Goal: Find specific page/section: Find specific page/section

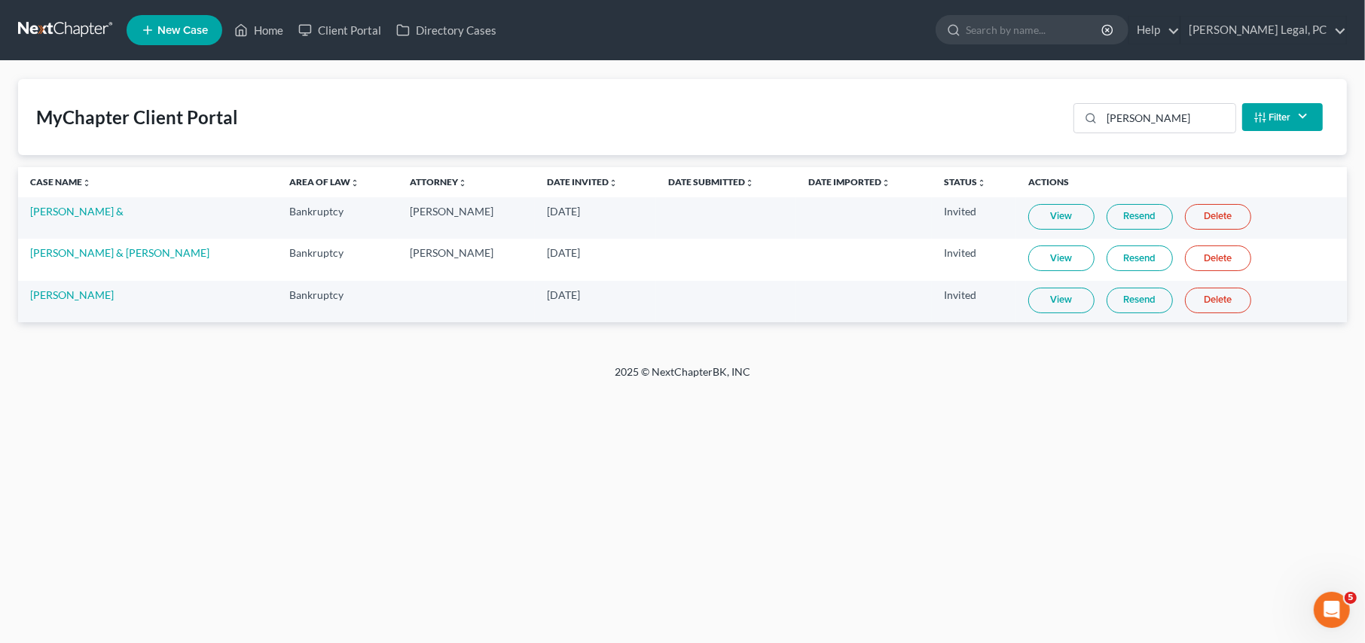
drag, startPoint x: 38, startPoint y: 22, endPoint x: 46, endPoint y: 28, distance: 10.2
click at [38, 22] on link at bounding box center [66, 30] width 96 height 27
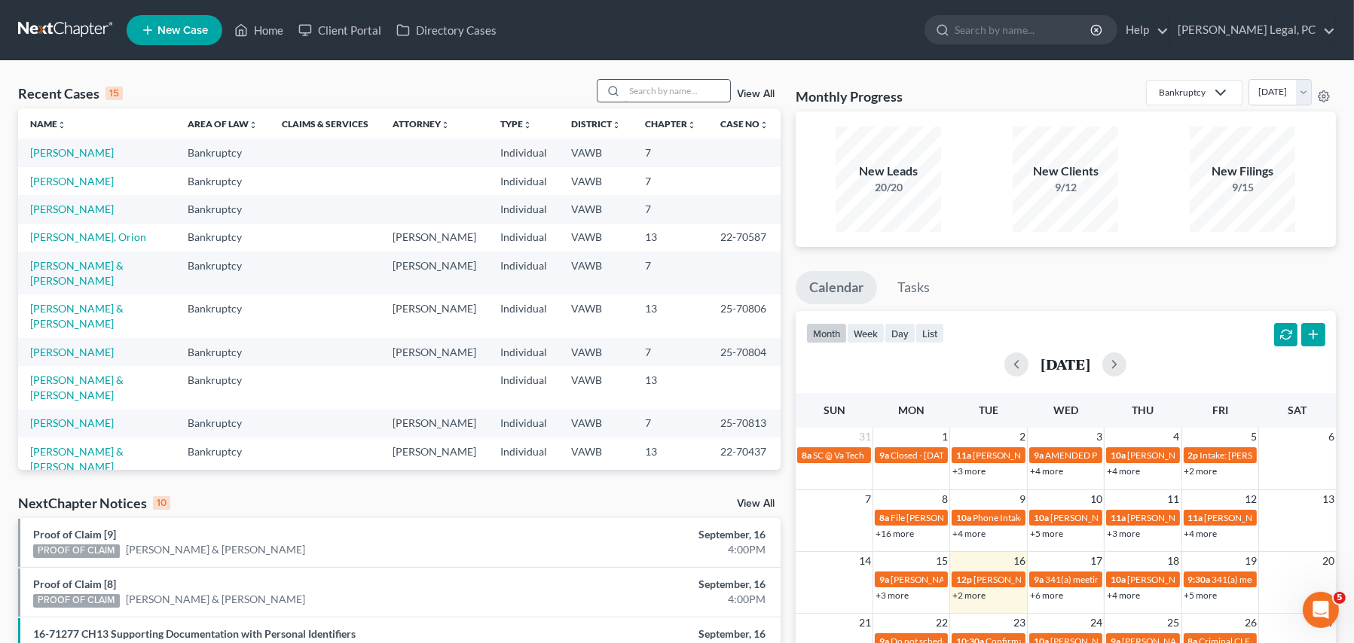
click at [628, 93] on input "search" at bounding box center [677, 91] width 105 height 22
type input "[PERSON_NAME]"
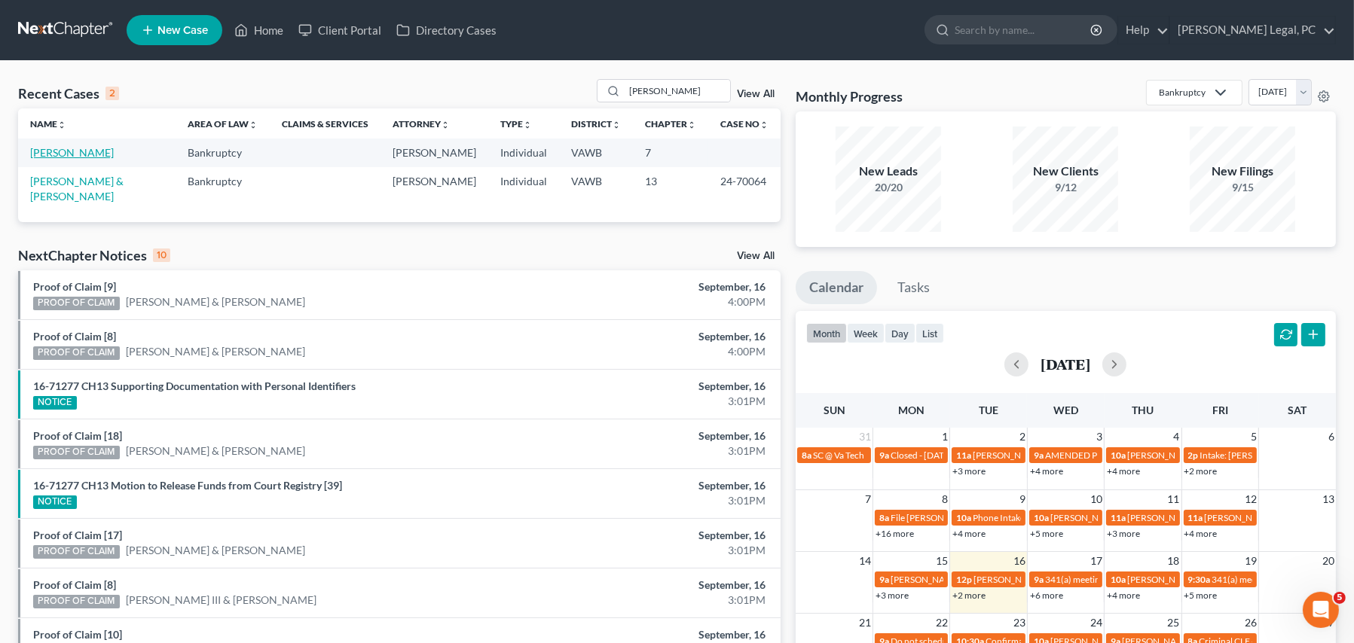
click at [89, 154] on link "[PERSON_NAME]" at bounding box center [72, 152] width 84 height 13
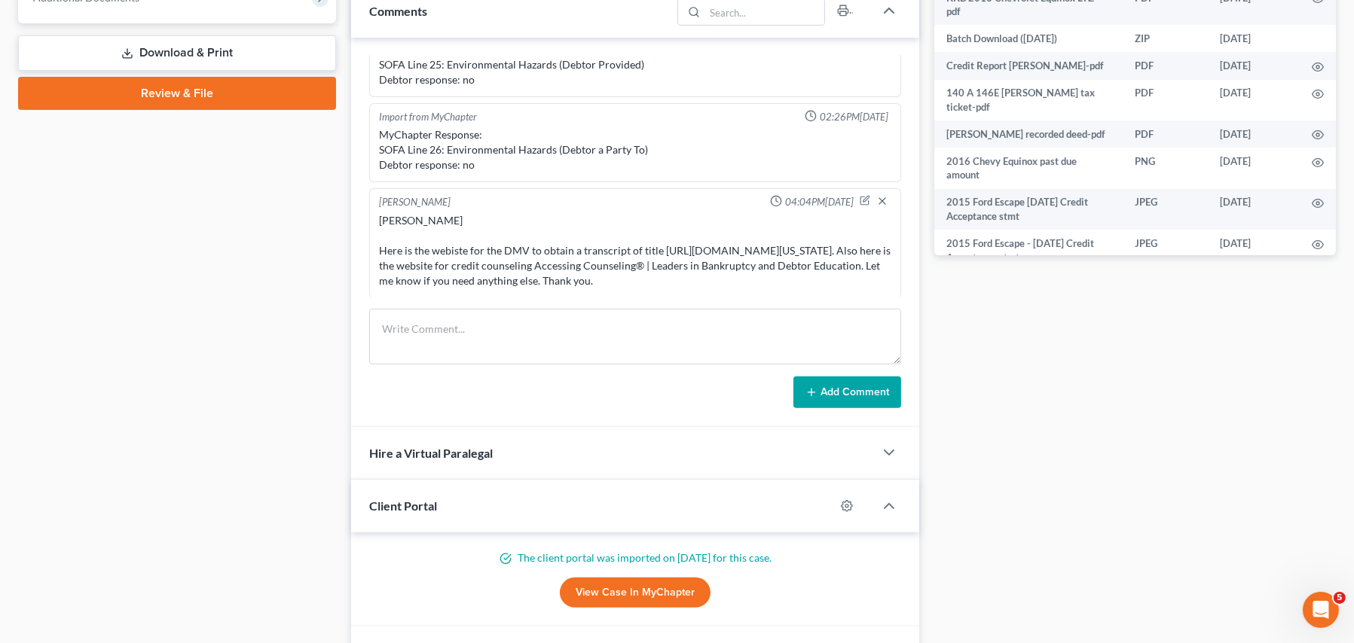
scroll to position [527, 0]
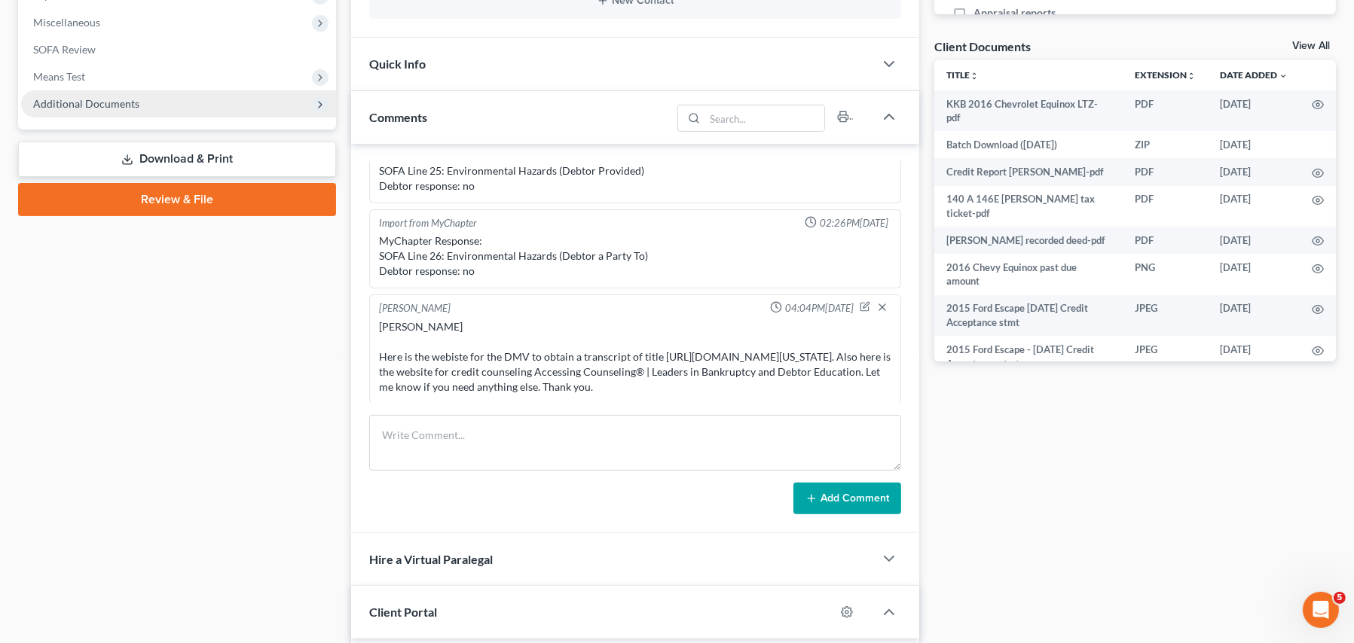
click at [81, 108] on span "Additional Documents" at bounding box center [86, 103] width 106 height 13
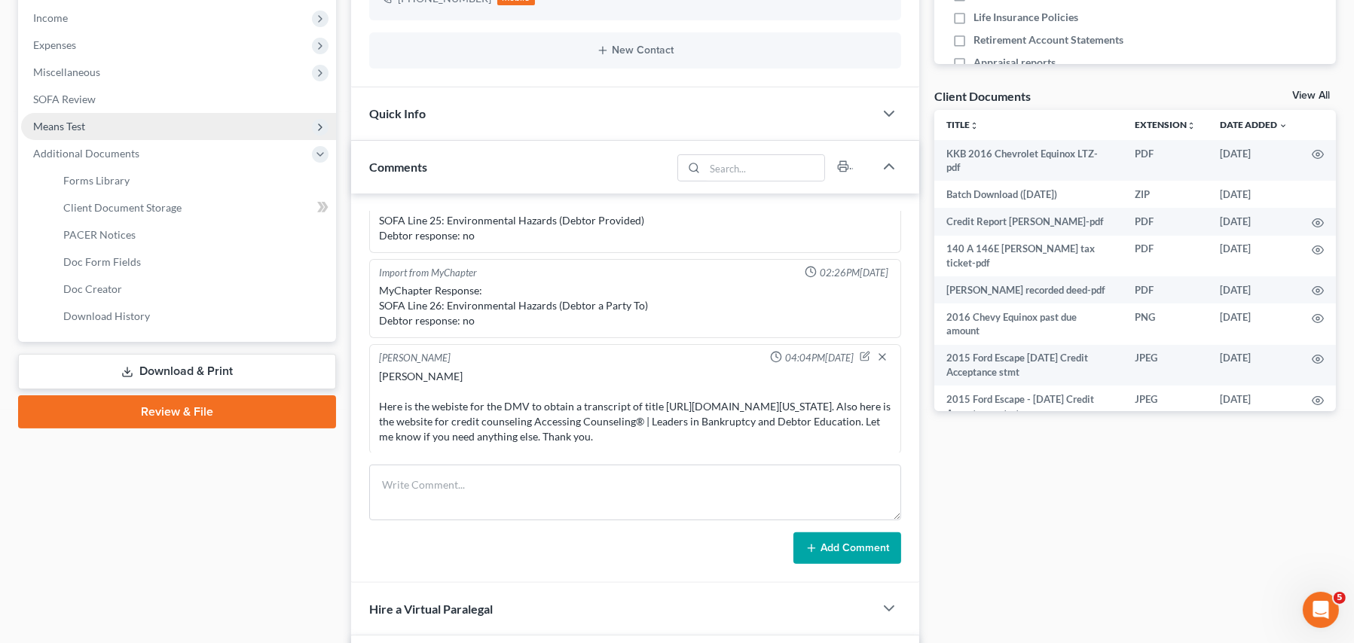
scroll to position [452, 0]
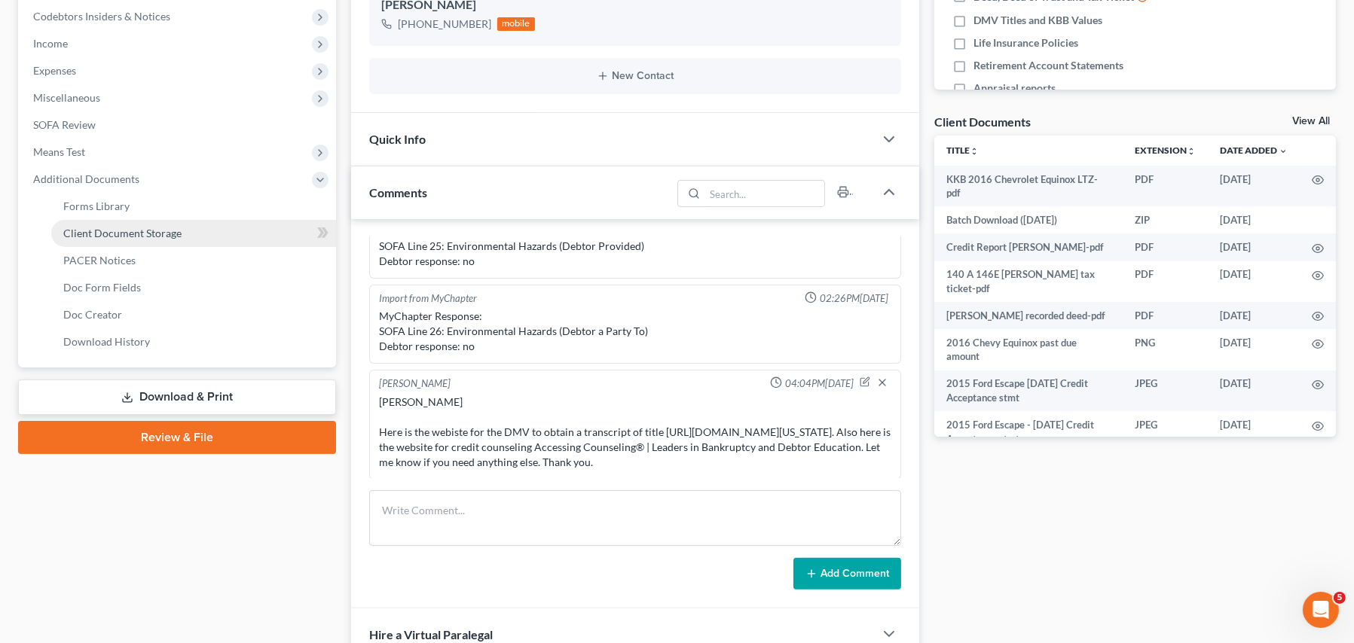
click at [148, 222] on link "Client Document Storage" at bounding box center [193, 233] width 285 height 27
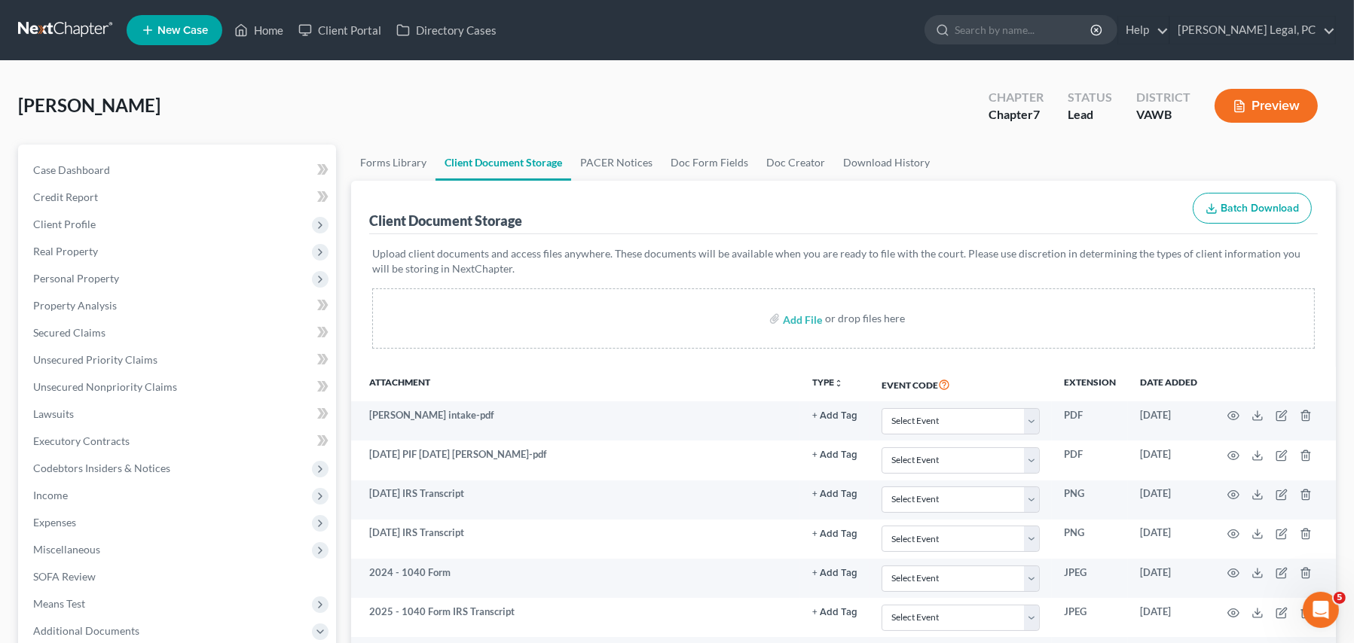
click at [44, 35] on link at bounding box center [66, 30] width 96 height 27
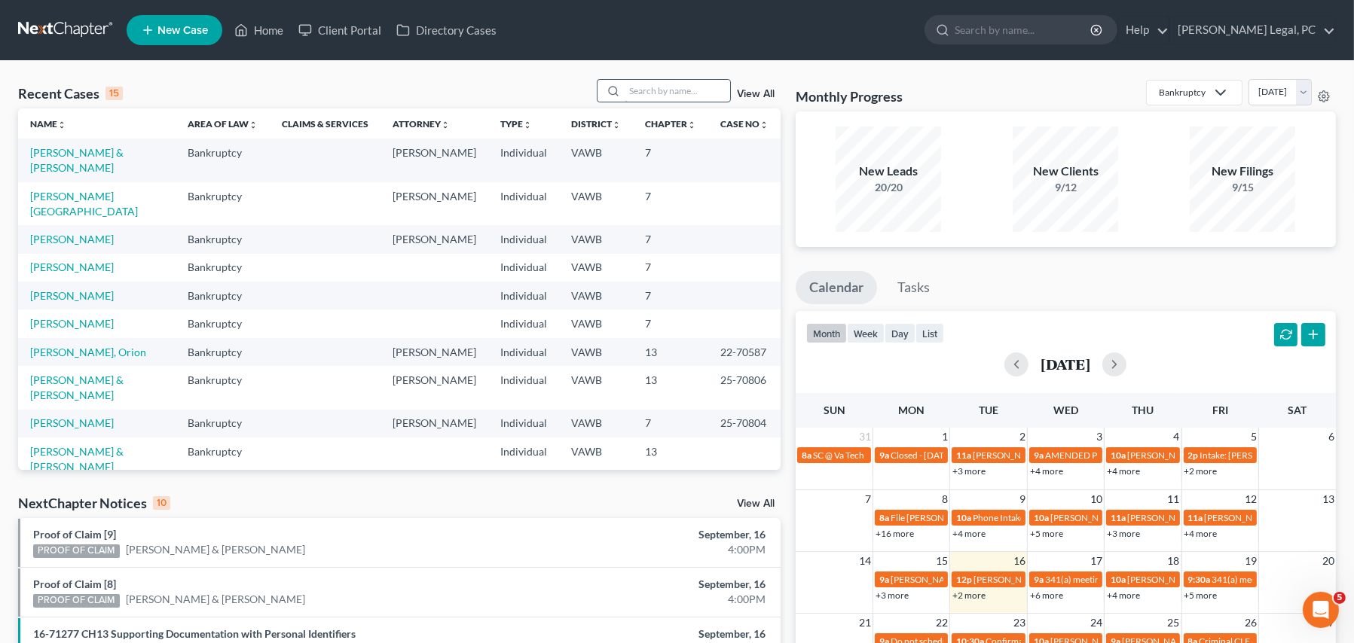
click at [672, 88] on input "search" at bounding box center [677, 91] width 105 height 22
type input "lamb"
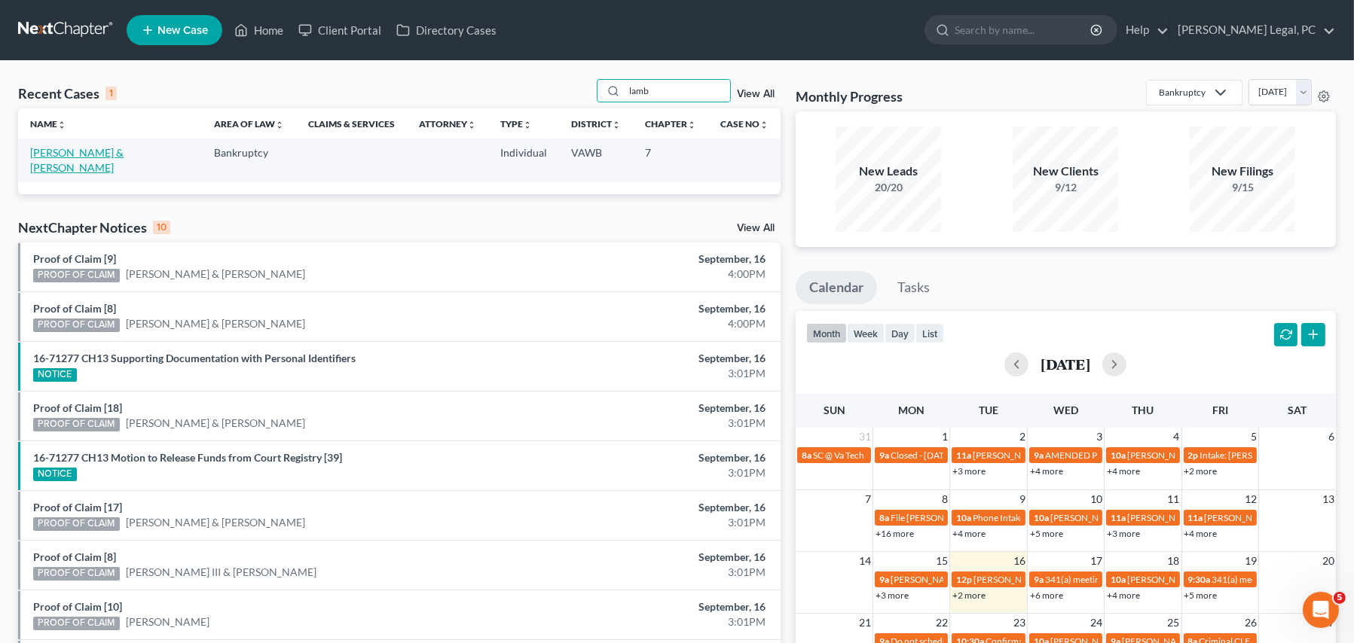
click at [78, 148] on link "Lamb, Ashley & Karen" at bounding box center [76, 160] width 93 height 28
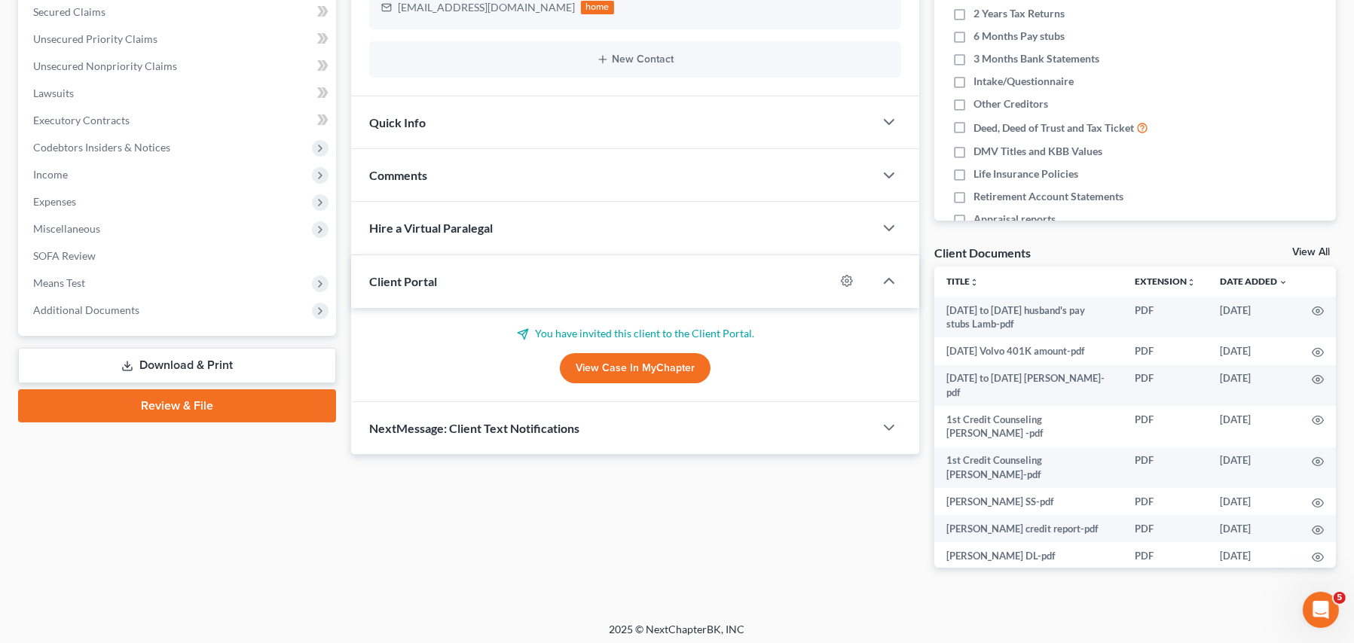
scroll to position [326, 0]
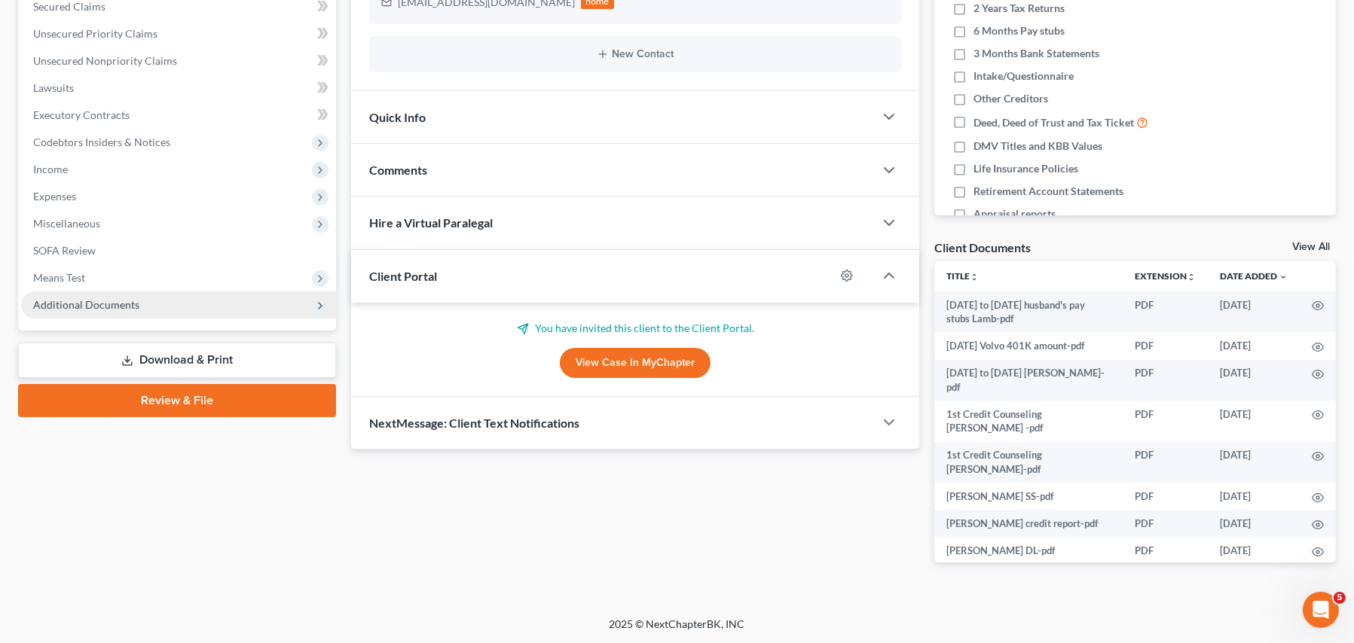
click at [131, 303] on span "Additional Documents" at bounding box center [86, 304] width 106 height 13
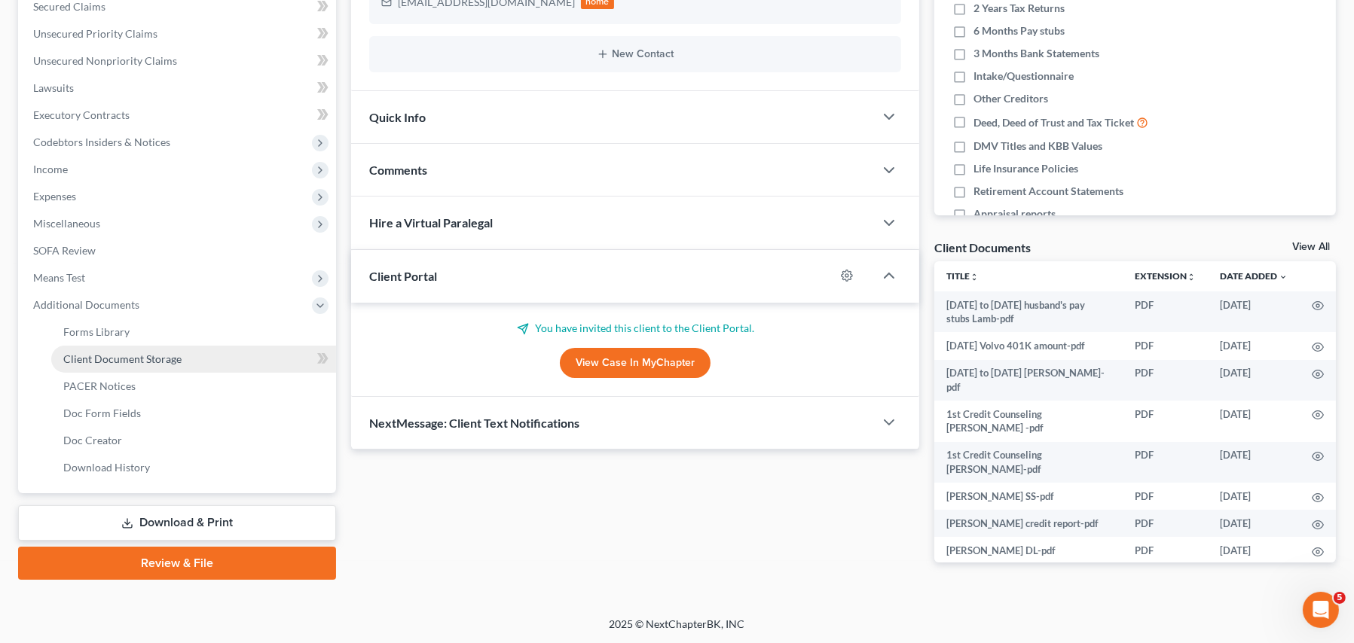
click at [136, 353] on span "Client Document Storage" at bounding box center [122, 359] width 118 height 13
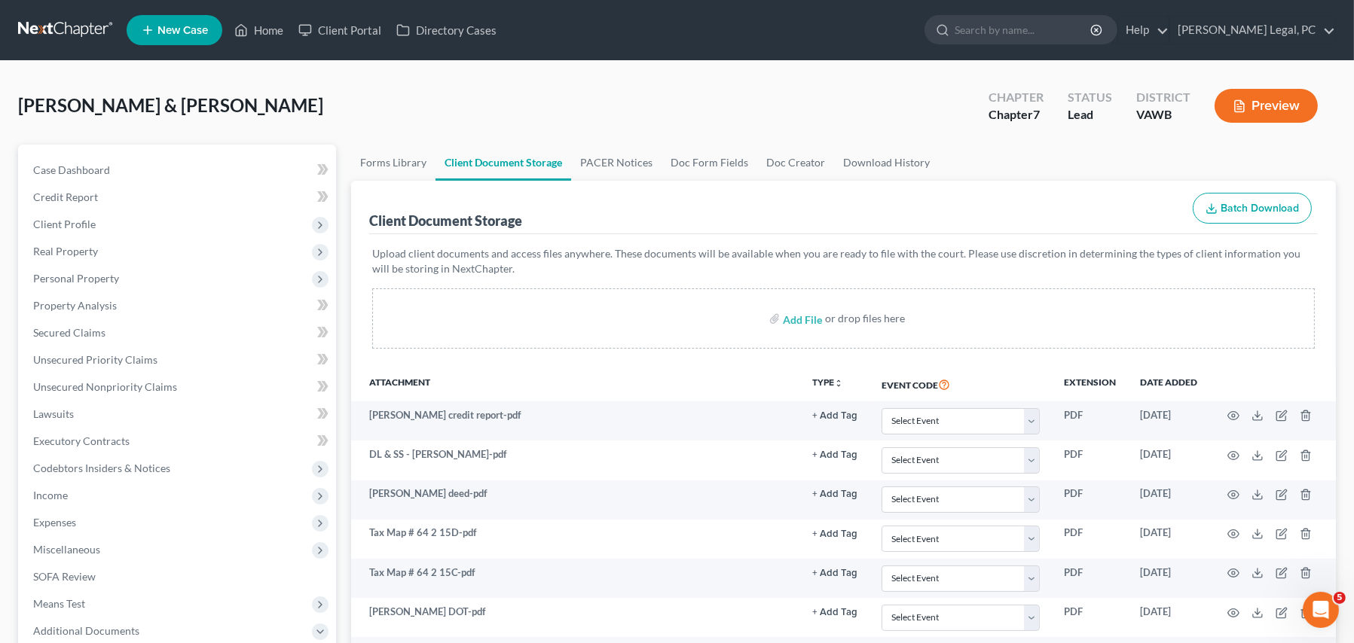
click at [72, 30] on link at bounding box center [66, 30] width 96 height 27
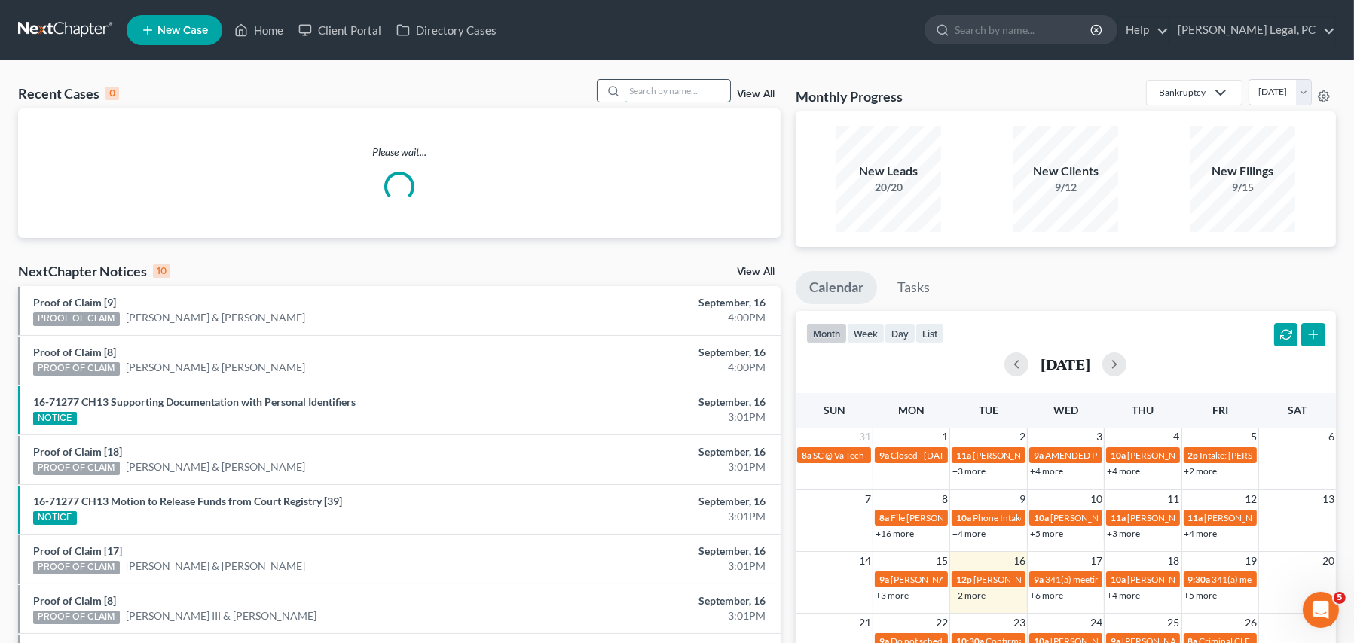
click at [634, 93] on input "search" at bounding box center [677, 91] width 105 height 22
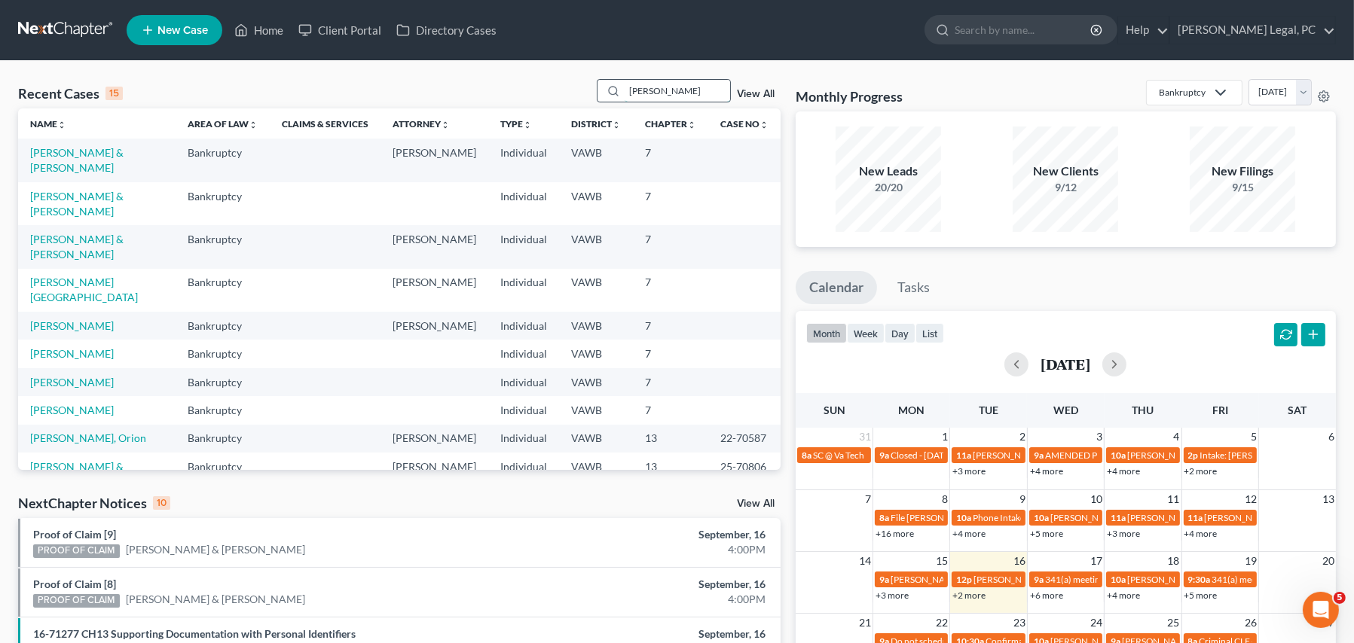
type input "[PERSON_NAME]"
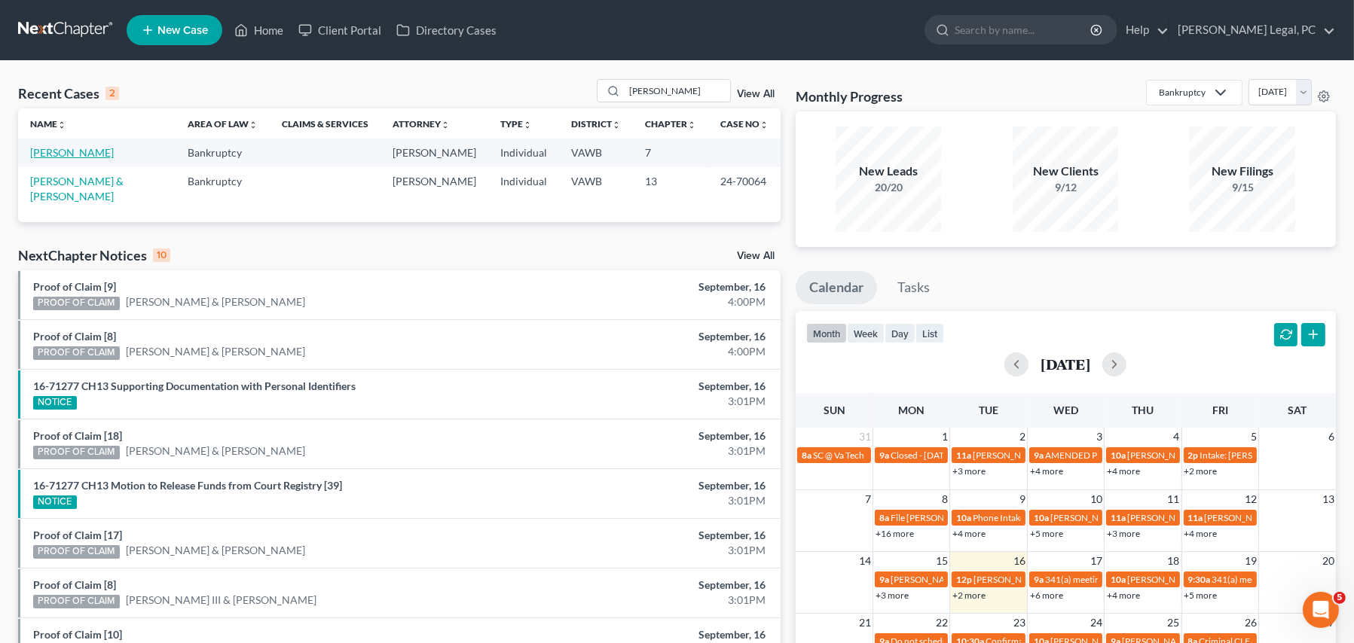
click at [75, 151] on link "[PERSON_NAME]" at bounding box center [72, 152] width 84 height 13
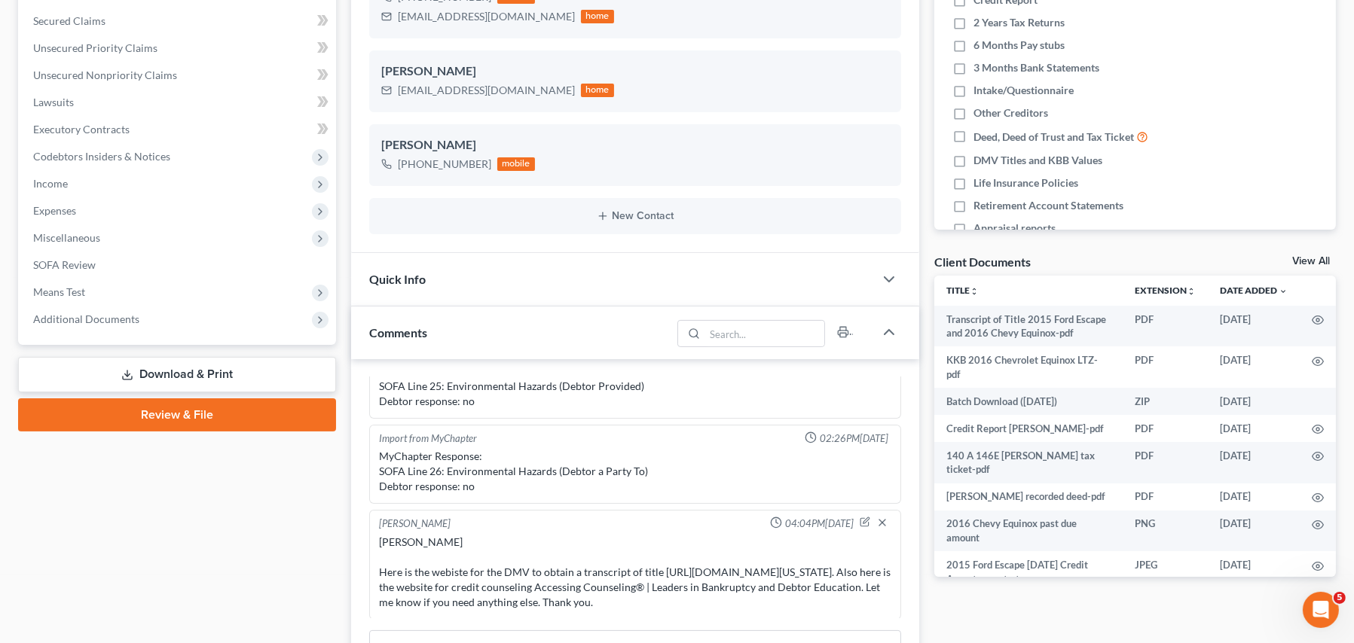
scroll to position [452, 0]
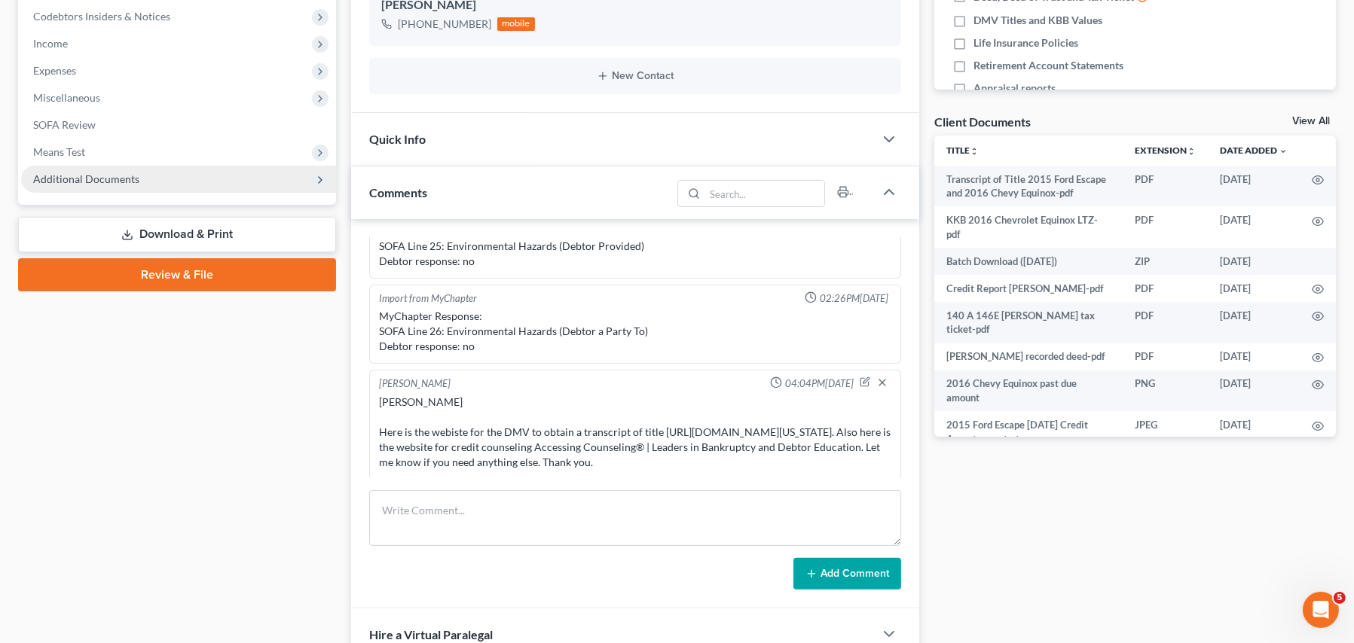
click at [122, 185] on span "Additional Documents" at bounding box center [178, 179] width 315 height 27
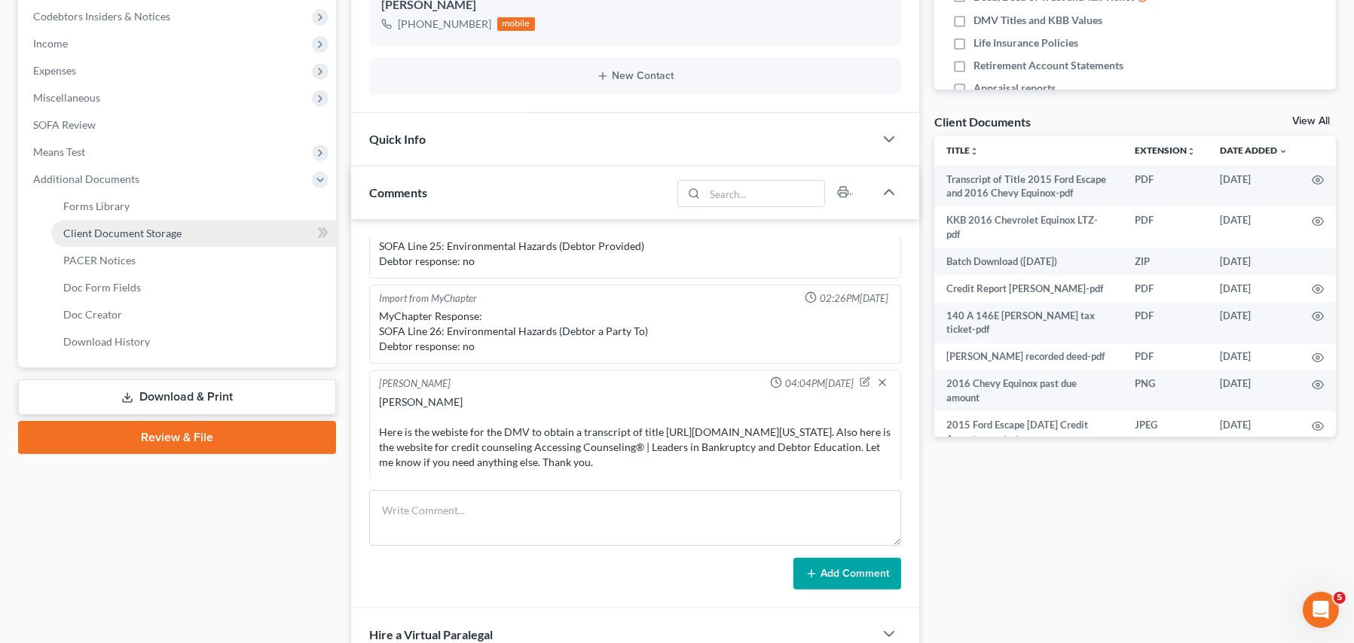
click at [151, 237] on span "Client Document Storage" at bounding box center [122, 233] width 118 height 13
